Goal: Ask a question: Seek information or help from site administrators or community

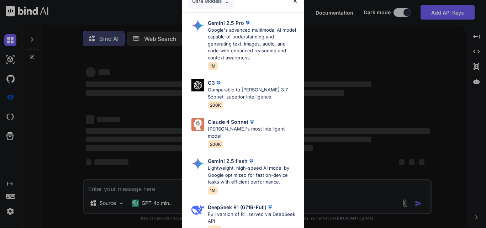
type textarea "x"
click at [297, 0] on img at bounding box center [295, 1] width 6 height 6
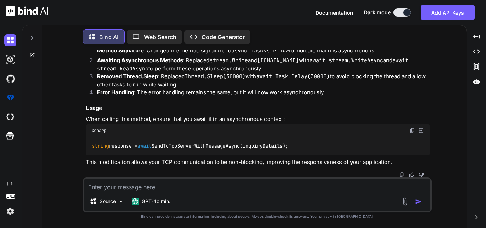
scroll to position [832, 0]
click at [131, 182] on textarea at bounding box center [257, 185] width 346 height 13
click at [181, 190] on textarea at bounding box center [257, 185] width 346 height 13
paste textarea "static string SendToTcpServerData() { try { logBuilder.AppendLine(Constants.TCP…"
type textarea "static string SendToTcpServerData() { try { logBuilder.AppendLine(Constants.TCP…"
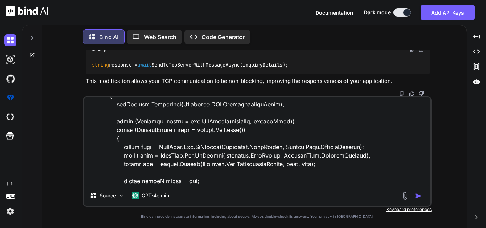
scroll to position [0, 0]
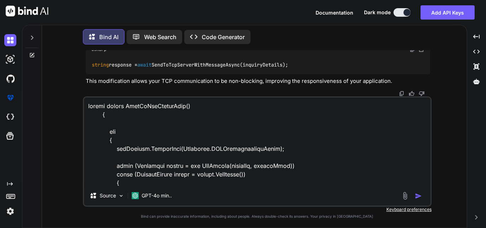
click at [91, 106] on textarea at bounding box center [257, 141] width 346 height 88
type textarea "x"
type textarea "M static string SendToTcpServerData() { try { logBuilder.AppendLine(Constants.T…"
type textarea "x"
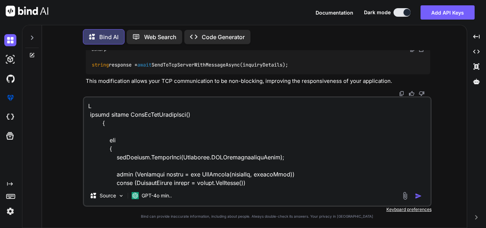
type textarea "Mo static string SendToTcpServerData() { try { logBuilder.AppendLine(Constants.…"
type textarea "x"
type textarea "Mod static string SendToTcpServerData() { try { logBuilder.AppendLine(Constants…"
type textarea "x"
type textarea "Modi static string SendToTcpServerData() { try { logBuilder.AppendLine(Constant…"
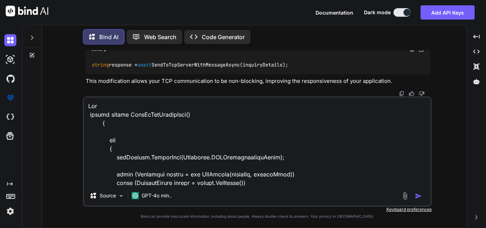
type textarea "x"
type textarea "Modif static string SendToTcpServerData() { try { logBuilder.AppendLine(Constan…"
type textarea "x"
type textarea "Modify static string SendToTcpServerData() { try { logBuilder.AppendLine(Consta…"
type textarea "x"
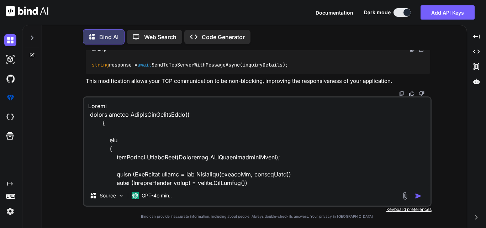
type textarea "Modify static string SendToTcpServerData() { try { logBuilder.AppendLine(Consta…"
type textarea "x"
type textarea "Modify t static string SendToTcpServerData() { try { logBuilder.AppendLine(Cons…"
type textarea "x"
type textarea "Modify th static string SendToTcpServerData() { try { logBuilder.AppendLine(Con…"
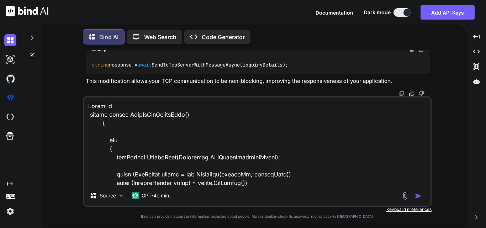
type textarea "x"
type textarea "Modify the static string SendToTcpServerData() { try { logBuilder.AppendLine(Co…"
type textarea "x"
type textarea "Modify the static string SendToTcpServerData() { try { logBuilder.AppendLine(Co…"
type textarea "x"
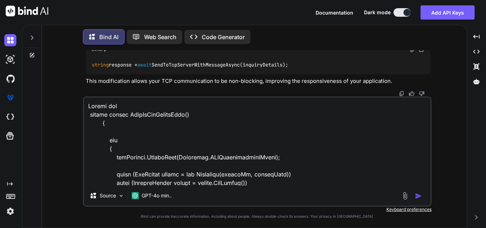
type textarea "Modify the g static string SendToTcpServerData() { try { logBuilder.AppendLine(…"
type textarea "x"
type textarea "Modify the gi static string SendToTcpServerData() { try { logBuilder.AppendLine…"
type textarea "x"
type textarea "Modify the giv static string SendToTcpServerData() { try { logBuilder.AppendLin…"
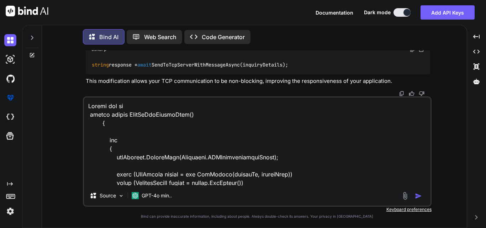
type textarea "x"
type textarea "Modify the give static string SendToTcpServerData() { try { logBuilder.AppendLi…"
type textarea "x"
type textarea "Modify the given static string SendToTcpServerData() { try { logBuilder.AppendL…"
type textarea "x"
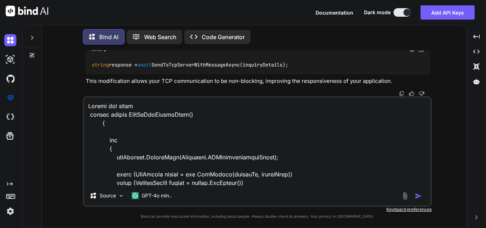
type textarea "Modify the given static string SendToTcpServerData() { try { logBuilder.AppendL…"
type textarea "x"
type textarea "Modify the given c static string SendToTcpServerData() { try { logBuilder.Appen…"
type textarea "x"
type textarea "Modify the given co static string SendToTcpServerData() { try { logBuilder.Appe…"
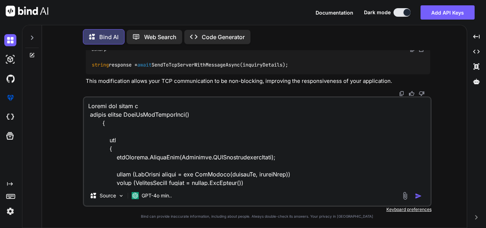
type textarea "x"
type textarea "Modify the given cod static string SendToTcpServerData() { try { logBuilder.App…"
type textarea "x"
type textarea "Modify the given code static string SendToTcpServerData() { try { logBuilder.Ap…"
type textarea "x"
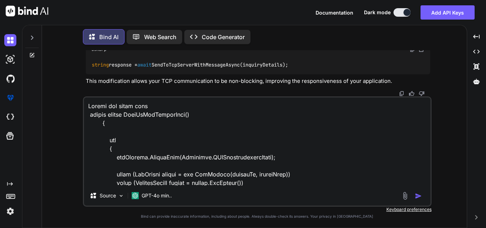
type textarea "Modify the given code static string SendToTcpServerData() { try { logBuilder.Ap…"
type textarea "x"
type textarea "Modify the given code t static string SendToTcpServerData() { try { logBuilder.…"
type textarea "x"
type textarea "Modify the given code to static string SendToTcpServerData() { try { logBuilder…"
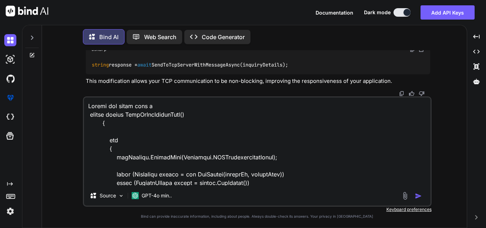
type textarea "x"
type textarea "Modify the given code to static string SendToTcpServerData() { try { logBuilder…"
type textarea "x"
type textarea "Modify the given code to a static string SendToTcpServerData() { try { logBuild…"
type textarea "x"
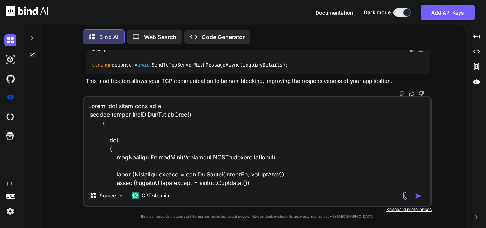
type textarea "Modify the given code to ap static string SendToTcpServerData() { try { logBuil…"
type textarea "x"
type textarea "Modify the given code to apl static string SendToTcpServerData() { try { logBui…"
type textarea "x"
type textarea "Modify the given code to ap static string SendToTcpServerData() { try { logBuil…"
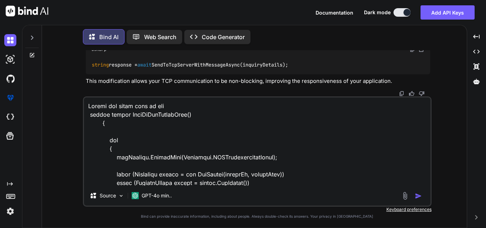
type textarea "x"
type textarea "Modify the given code to app static string SendToTcpServerData() { try { logBui…"
type textarea "x"
type textarea "Modify the given code to appl static string SendToTcpServerData() { try { logBu…"
type textarea "x"
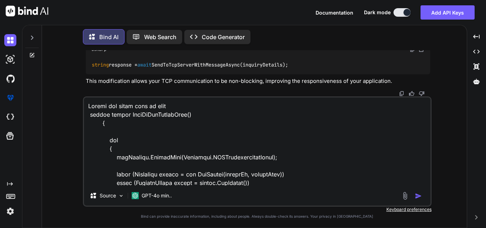
type textarea "Modify the given code to apply static string SendToTcpServerData() { try { logB…"
type textarea "x"
type textarea "Modify the given code to apply static string SendToTcpServerData() { try { logB…"
type textarea "x"
type textarea "Modify the given code to apply l static string SendToTcpServerData() { try { lo…"
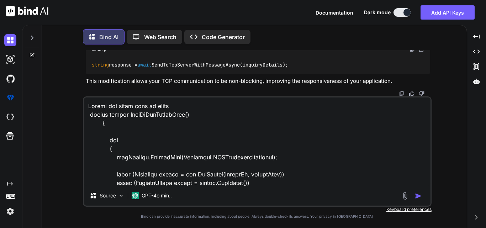
type textarea "x"
type textarea "Modify the given code to apply lo static string SendToTcpServerData() { try { l…"
type textarea "x"
type textarea "Modify the given code to apply log static string SendToTcpServerData() { try { …"
type textarea "x"
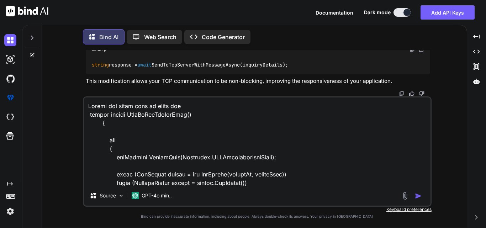
type textarea "Modify the given code to apply log static string SendToTcpServerData() { try { …"
type textarea "x"
type textarea "Modify the given code to apply log d static string SendToTcpServerData() { try …"
type textarea "x"
type textarea "Modify the given code to apply log static string SendToTcpServerData() { try { …"
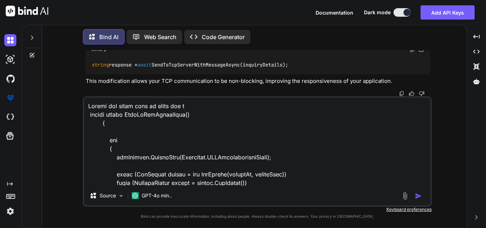
type textarea "x"
type textarea "Modify the given code to apply log static string SendToTcpServerData() { try { …"
type textarea "x"
type textarea "Modify the given code to apply lo static string SendToTcpServerData() { try { l…"
type textarea "x"
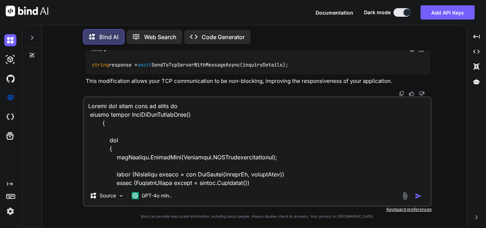
type textarea "Modify the given code to apply l static string SendToTcpServerData() { try { lo…"
type textarea "x"
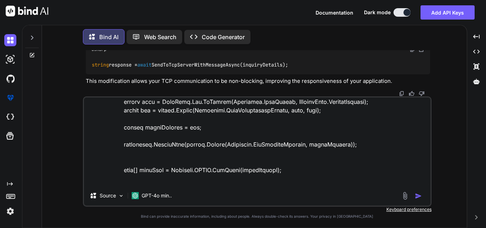
drag, startPoint x: 122, startPoint y: 144, endPoint x: 148, endPoint y: 144, distance: 26.0
click at [148, 144] on textarea at bounding box center [257, 141] width 346 height 88
click at [140, 145] on textarea at bounding box center [257, 141] width 346 height 88
drag, startPoint x: 119, startPoint y: 144, endPoint x: 147, endPoint y: 147, distance: 27.6
click at [147, 147] on textarea at bounding box center [257, 141] width 346 height 88
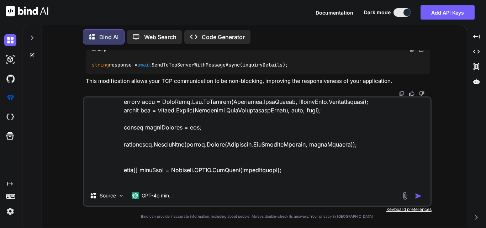
scroll to position [0, 0]
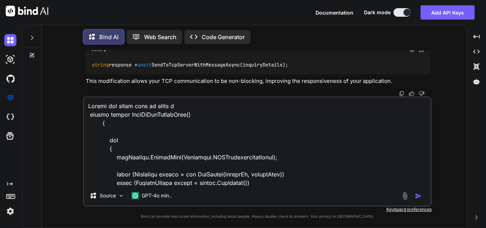
click at [178, 105] on textarea at bounding box center [257, 141] width 346 height 88
type textarea "Modify the given code to apply l static string SendToTcpServerData() { try { lo…"
type textarea "x"
type textarea "Modify the given code to apply l static string SendToTcpServerData() { try { lo…"
type textarea "x"
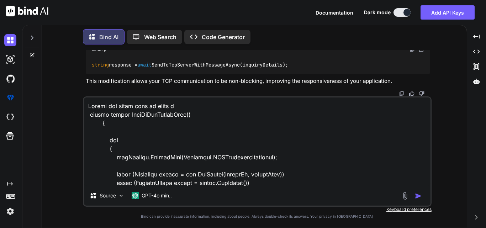
type textarea "Modify the given code to apply static string SendToTcpServerData() { try { logB…"
type textarea "x"
paste textarea "logBuilder"
type textarea "Modify the given code to apply logBuilder static string SendToTcpServerData() {…"
type textarea "x"
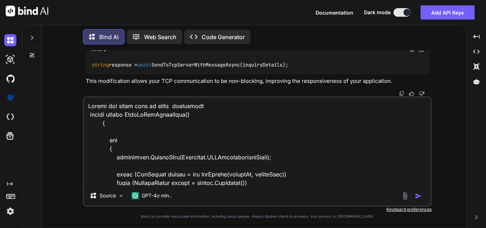
type textarea "Modify the given code to apply logBuildero static string SendToTcpServerData() …"
type textarea "x"
type textarea "Modify the given code to apply logBuilderon static string SendToTcpServerData()…"
type textarea "x"
type textarea "Modify the given code to apply logBuilderon e static string SendToTcpServerData…"
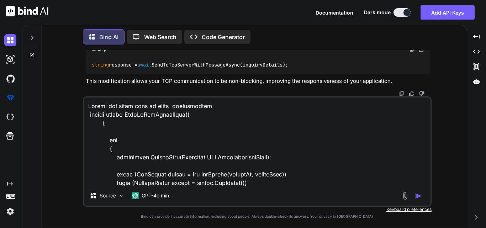
type textarea "x"
type textarea "Modify the given code to apply logBuilderon ea static string SendToTcpServerDat…"
type textarea "x"
type textarea "Modify the given code to apply logBuilderon each static string SendToTcpServerD…"
type textarea "x"
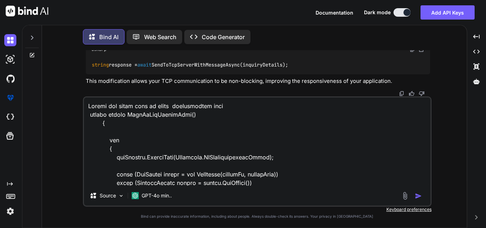
type textarea "Modify the given code to apply logBuilderon each static string SendToTcpServerD…"
type textarea "x"
type textarea "Modify the given code to apply logBuilderon each a static string SendToTcpServe…"
type textarea "x"
type textarea "Modify the given code to apply logBuilderon each an static string SendToTcpServ…"
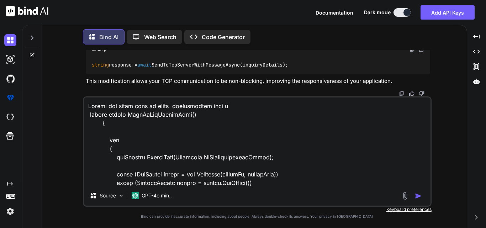
type textarea "x"
type textarea "Modify the given code to apply logBuilderon each and static string SendToTcpSer…"
type textarea "x"
type textarea "Modify the given code to apply logBuilderon each and static string SendToTcpSer…"
type textarea "x"
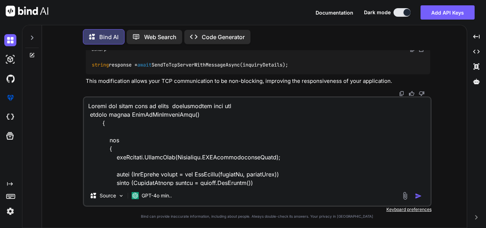
type textarea "Modify the given code to apply logBuilderon each and e static string SendToTcpS…"
type textarea "x"
type textarea "Modify the given code to apply logBuilderon each and ev static string SendToTcp…"
type textarea "x"
type textarea "Modify the given code to apply logBuilderon each and eve static string SendToTc…"
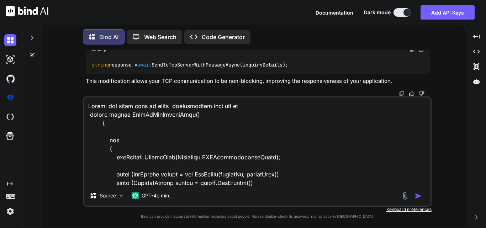
type textarea "x"
type textarea "Modify the given code to apply logBuilderon each and ever static string SendToT…"
type textarea "x"
type textarea "Modify the given code to apply logBuilderon each and every static string SendTo…"
type textarea "x"
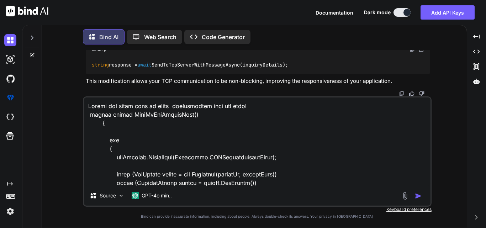
type textarea "Modify the given code to apply logBuilderon each and every static string SendTo…"
type textarea "x"
type textarea "Modify the given code to apply logBuilderon each and every l static string Send…"
type textarea "x"
type textarea "Modify the given code to apply logBuilderon each and every li static string Sen…"
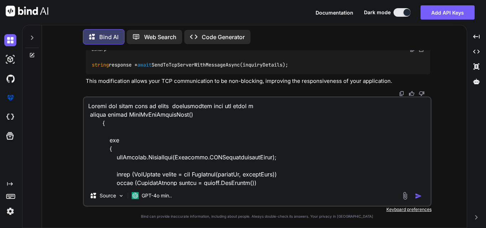
type textarea "x"
type textarea "Modify the given code to apply logBuilderon each and every lin static string Se…"
type textarea "x"
type textarea "Modify the given code to apply logBuilderon each and every line static string S…"
type textarea "x"
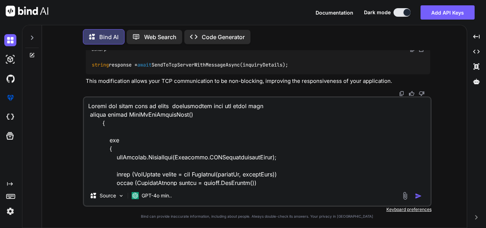
type textarea "Modify the given code to apply logBuilderon each and every line static string S…"
type textarea "x"
type textarea "Modify the given code to apply logBuilderon each and every line s static string…"
type textarea "x"
type textarea "Modify the given code to apply logBuilderon each and every line so static strin…"
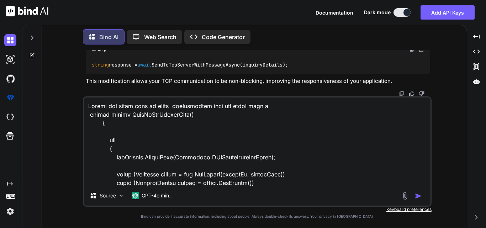
type textarea "x"
type textarea "Modify the given code to apply logBuilderon each and every line so static strin…"
type textarea "x"
type textarea "Modify the given code to apply logBuilderon each and every line so t static str…"
type textarea "x"
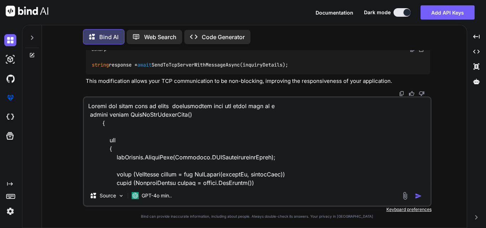
type textarea "Modify the given code to apply logBuilderon each and every line so th static st…"
type textarea "x"
type textarea "Modify the given code to apply logBuilderon each and every line so tha static s…"
type textarea "x"
type textarea "Modify the given code to apply logBuilderon each and every line so that static …"
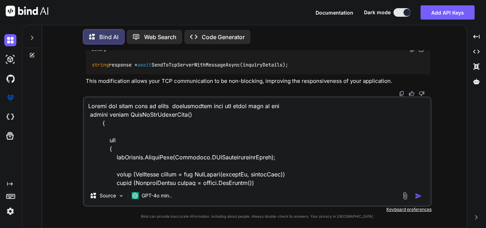
type textarea "x"
type textarea "Modify the given code to apply logBuilderon each and every line so that static …"
type textarea "x"
type textarea "Modify the given code to apply logBuilderon each and every line so that a stati…"
type textarea "x"
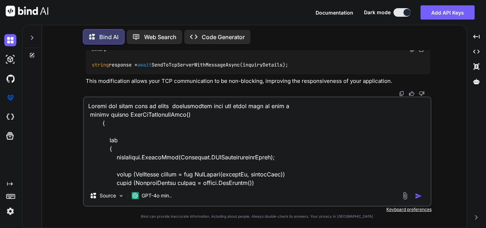
type textarea "Modify the given code to apply logBuilderon each and every line so that ab stat…"
type textarea "x"
type textarea "Modify the given code to apply logBuilderon each and every line so that abl sta…"
type textarea "x"
type textarea "Modify the given code to apply logBuilderon each and every line so that able st…"
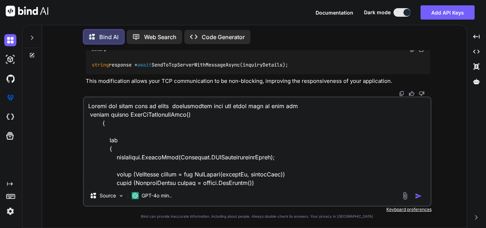
type textarea "x"
type textarea "Modify the given code to apply logBuilderon each and every line so that able st…"
type textarea "x"
type textarea "Modify the given code to apply logBuilderon each and every line so that able t …"
type textarea "x"
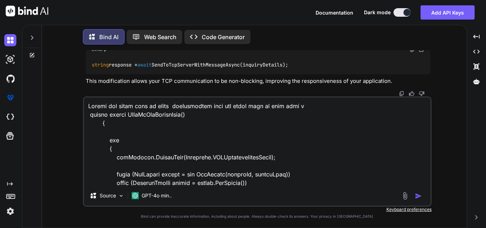
type textarea "Modify the given code to apply logBuilderon each and every line so that able to…"
type textarea "x"
type textarea "Modify the given code to apply logBuilderon each and every line so that able to…"
type textarea "x"
type textarea "Modify the given code to apply logBuilderon each and every line so that able to…"
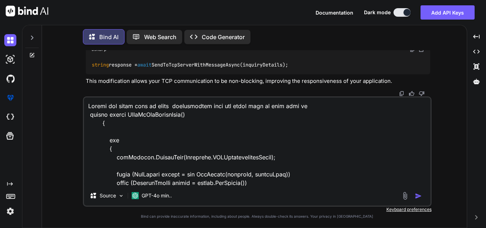
type textarea "x"
type textarea "Modify the given code to apply logBuilderon each and every line so that able to…"
type textarea "x"
type textarea "Modify the given code to apply logBuilderon each and every line so that able to…"
type textarea "x"
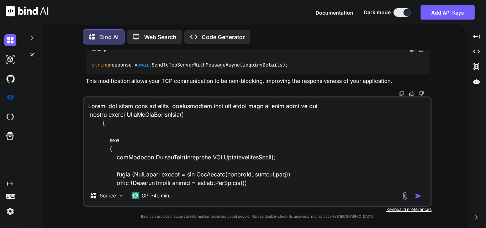
type textarea "Modify the given code to apply logBuilderon each and every line so that able to…"
type textarea "x"
type textarea "Modify the given code to apply logBuilderon each and every line so that able to…"
type textarea "x"
type textarea "Modify the given code to apply logBuilderon each and every line so that able to…"
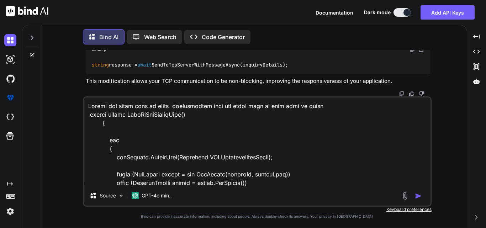
type textarea "x"
type textarea "Modify the given code to apply logBuilderon each and every line so that able to…"
type textarea "x"
type textarea "Modify the given code to apply logBuilderon each and every line so that able to…"
type textarea "x"
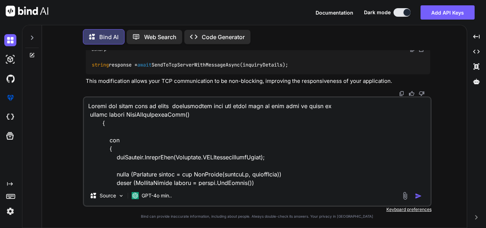
type textarea "Modify the given code to apply logBuilderon each and every line so that able to…"
type textarea "x"
type textarea "Modify the given code to apply logBuilderon each and every line so that able to…"
type textarea "x"
type textarea "Modify the given code to apply logBuilderon each and every line so that able to…"
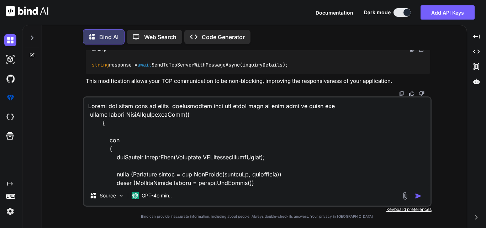
type textarea "x"
type textarea "Modify the given code to apply logBuilderon each and every line so that able to…"
type textarea "x"
type textarea "Modify the given code to apply logBuilderon each and every line so that able to…"
type textarea "x"
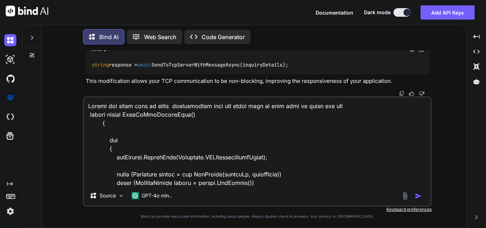
type textarea "Modify the given code to apply logBuilderon each and every line so that able to…"
type textarea "x"
type textarea "Modify the given code to apply logBuilderon each and every line so that able to…"
type textarea "x"
type textarea "Modify the given code to apply logBuilderon each and every line so that able to…"
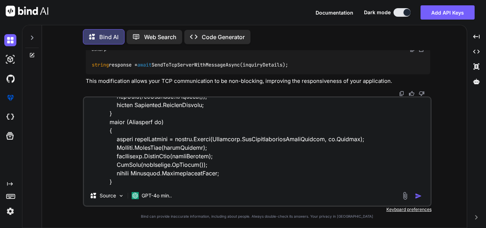
scroll to position [488, 0]
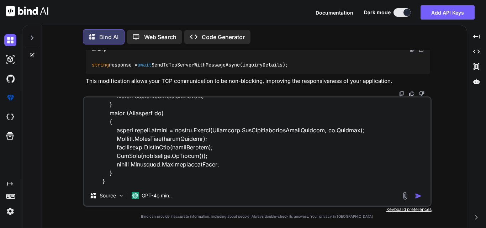
click at [142, 183] on textarea at bounding box center [257, 141] width 346 height 88
paste textarea "private static void LogData(string logEntry) { if (!_loggingEnabled) return; st…"
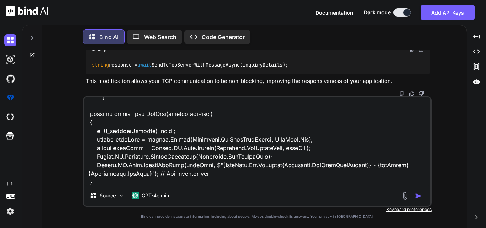
click at [416, 195] on img "button" at bounding box center [418, 195] width 7 height 7
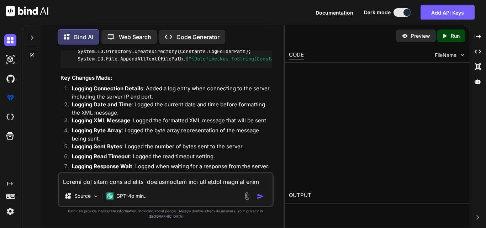
scroll to position [2175, 0]
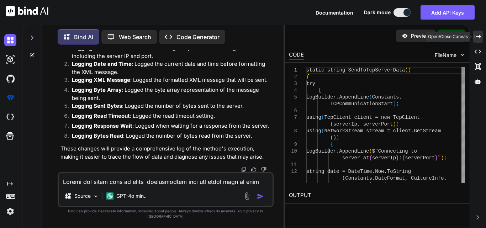
click at [479, 34] on icon "Created with Pixso." at bounding box center [477, 36] width 6 height 6
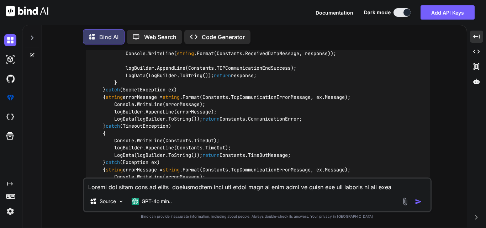
scroll to position [1192, 0]
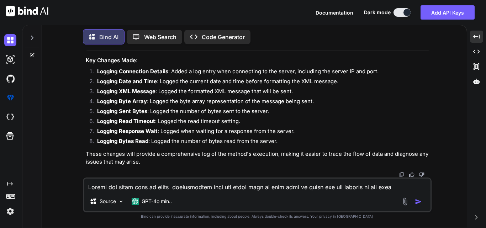
scroll to position [1743, 0]
drag, startPoint x: 90, startPoint y: 89, endPoint x: 119, endPoint y: 140, distance: 58.9
drag, startPoint x: 90, startPoint y: 90, endPoint x: 103, endPoint y: 144, distance: 55.9
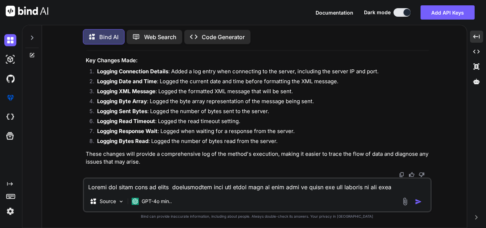
copy code "private static void LogData ( string logEntry ) { if (!_loggingEnabled) return …"
click at [146, 190] on textarea at bounding box center [257, 185] width 346 height 13
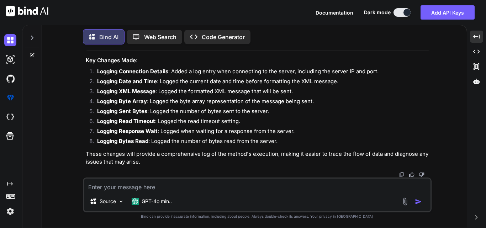
paste textarea "static string SendToTcpServer(string roomNumber) { try { logBuilder.AppendLine(…"
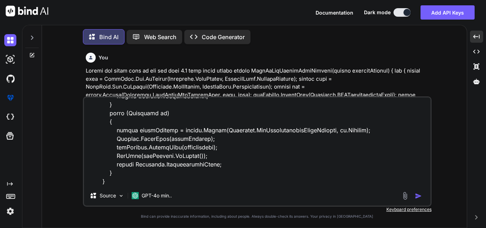
scroll to position [0, 0]
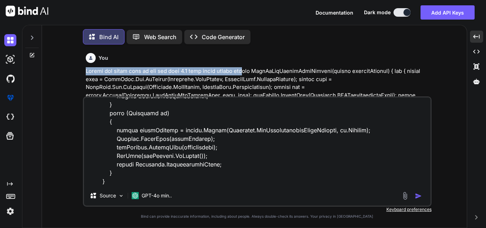
drag, startPoint x: 87, startPoint y: 68, endPoint x: 241, endPoint y: 69, distance: 153.6
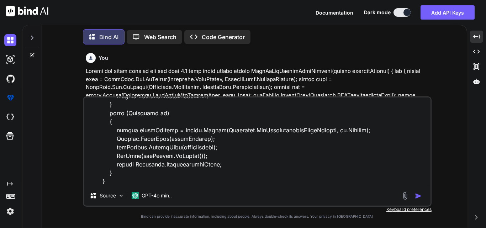
click at [267, 65] on div "You" at bounding box center [258, 226] width 344 height 353
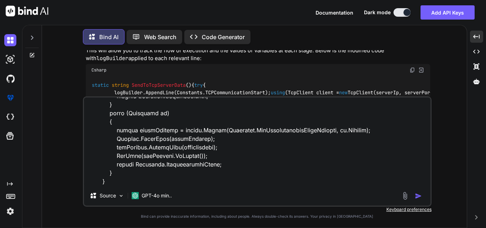
scroll to position [960, 0]
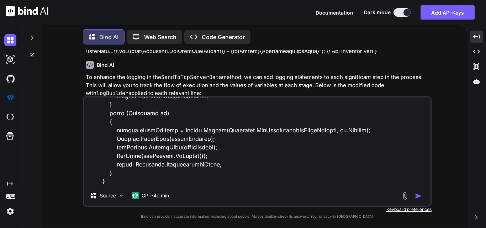
drag, startPoint x: 83, startPoint y: 68, endPoint x: 362, endPoint y: 70, distance: 278.4
click at [362, 70] on div "You Bind AI To modify the SendToTcpServerWithMessage method to be asynchronous …" at bounding box center [257, 138] width 348 height 177
copy p "Modify the given code to apply logBuilderon each and every line so that able to…"
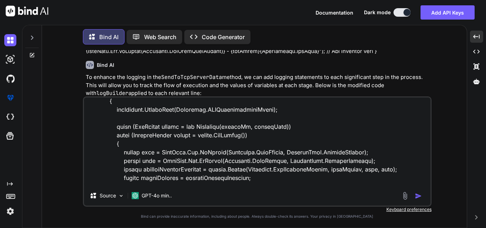
scroll to position [0, 0]
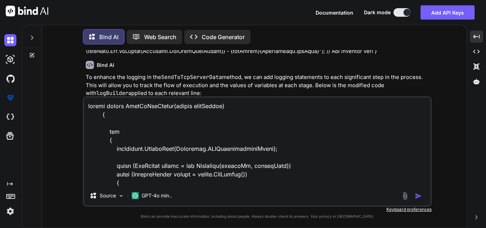
click at [91, 105] on textarea at bounding box center [257, 141] width 346 height 88
paste textarea "Modify the given code to apply logBuilderon each and every line so that able to…"
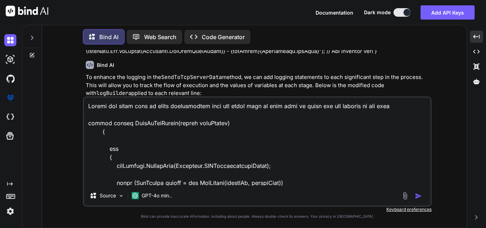
click at [417, 195] on img "button" at bounding box center [418, 195] width 7 height 7
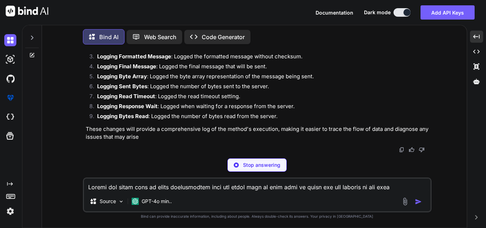
scroll to position [3178, 0]
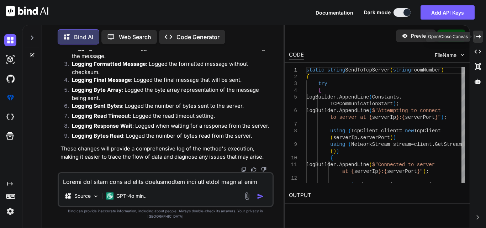
click at [478, 34] on icon "Created with Pixso." at bounding box center [477, 36] width 6 height 6
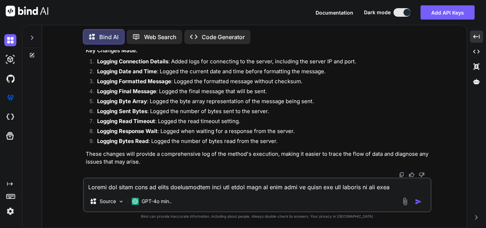
scroll to position [2080, 0]
click at [126, 186] on textarea at bounding box center [257, 185] width 346 height 13
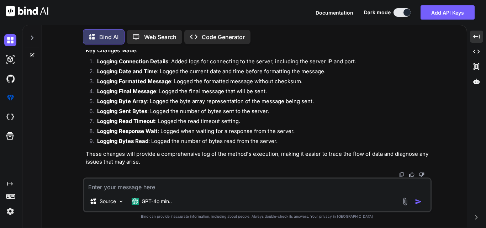
paste textarea "static string SendToTcpServerInQury(string roomNumberinfo) { try { string date …"
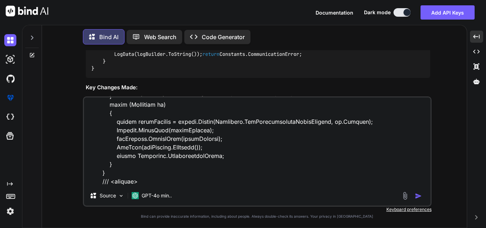
scroll to position [1973, 0]
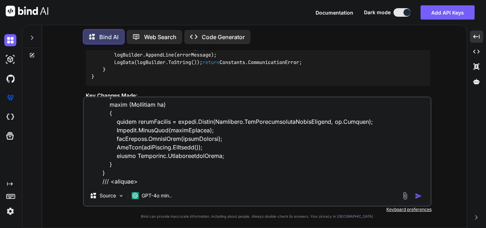
drag, startPoint x: 86, startPoint y: 74, endPoint x: 363, endPoint y: 75, distance: 276.6
copy p "Modify the given code to apply logBuilderon each and every line so that able to…"
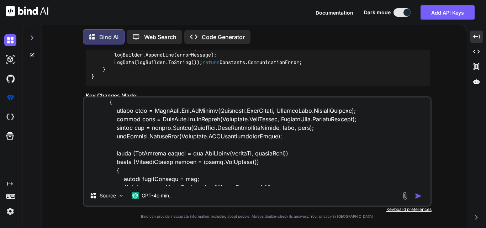
scroll to position [0, 0]
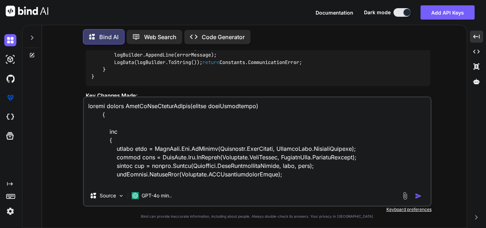
click at [89, 107] on textarea at bounding box center [257, 141] width 346 height 88
paste textarea "Modify the given code to apply logBuilderon each and every line so that able to…"
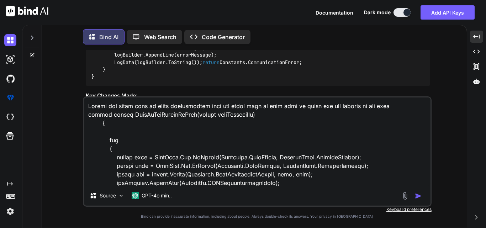
click at [419, 194] on img "button" at bounding box center [418, 195] width 7 height 7
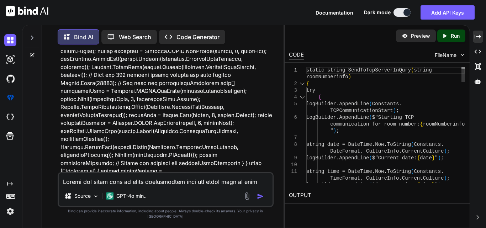
scroll to position [3451, 0]
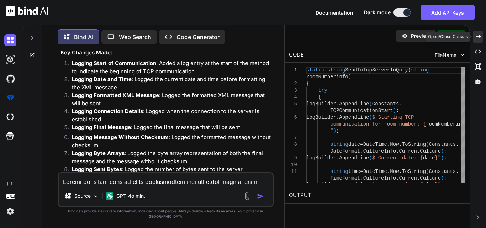
click at [477, 39] on icon "Created with Pixso." at bounding box center [477, 36] width 6 height 6
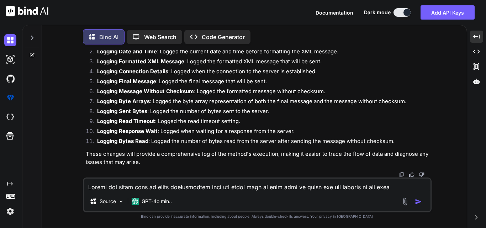
click at [119, 184] on textarea at bounding box center [257, 185] width 346 height 13
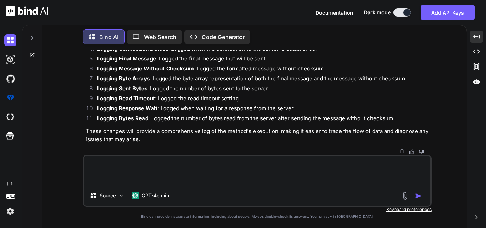
paste textarea "static string SendToTcpServerInQurywithReommDetails(string roomNumberinfo) { tr…"
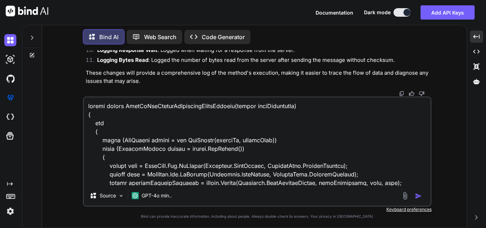
scroll to position [325, 0]
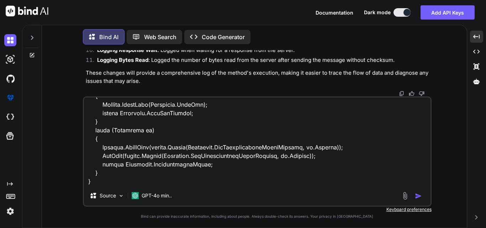
drag, startPoint x: 86, startPoint y: 70, endPoint x: 362, endPoint y: 72, distance: 275.9
copy p "Modify the given code to apply logBuilderon each and every line so that able to…"
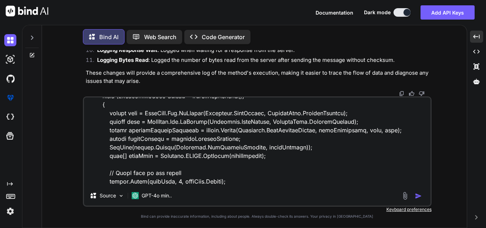
scroll to position [0, 0]
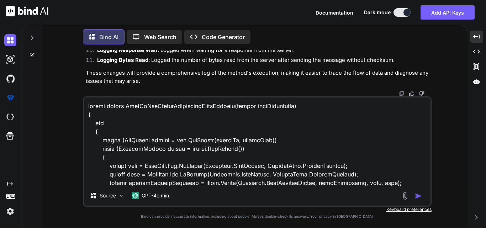
click at [98, 112] on textarea at bounding box center [257, 141] width 346 height 88
paste textarea "Modify the given code to apply logBuilderon each and every line so that able to…"
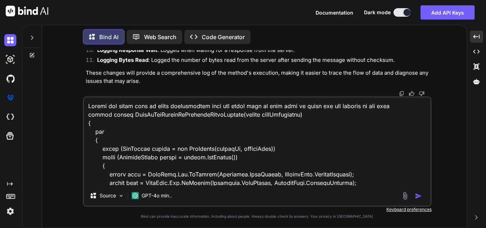
click at [420, 197] on img "button" at bounding box center [418, 195] width 7 height 7
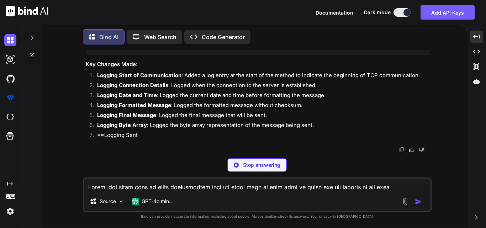
scroll to position [4056, 0]
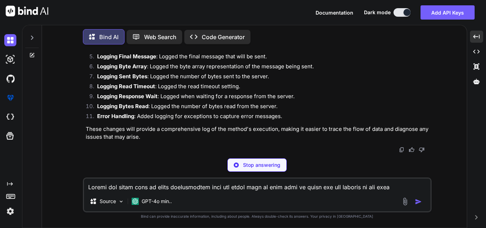
scroll to position [4873, 0]
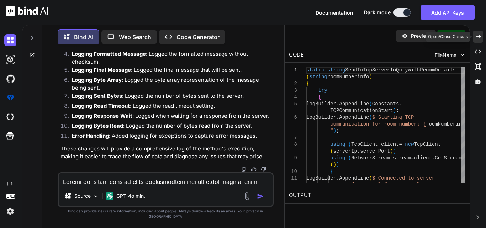
click at [482, 36] on div "Created with Pixso." at bounding box center [478, 37] width 10 height 12
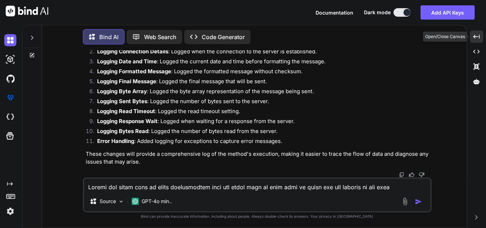
scroll to position [4056, 0]
